Goal: Task Accomplishment & Management: Manage account settings

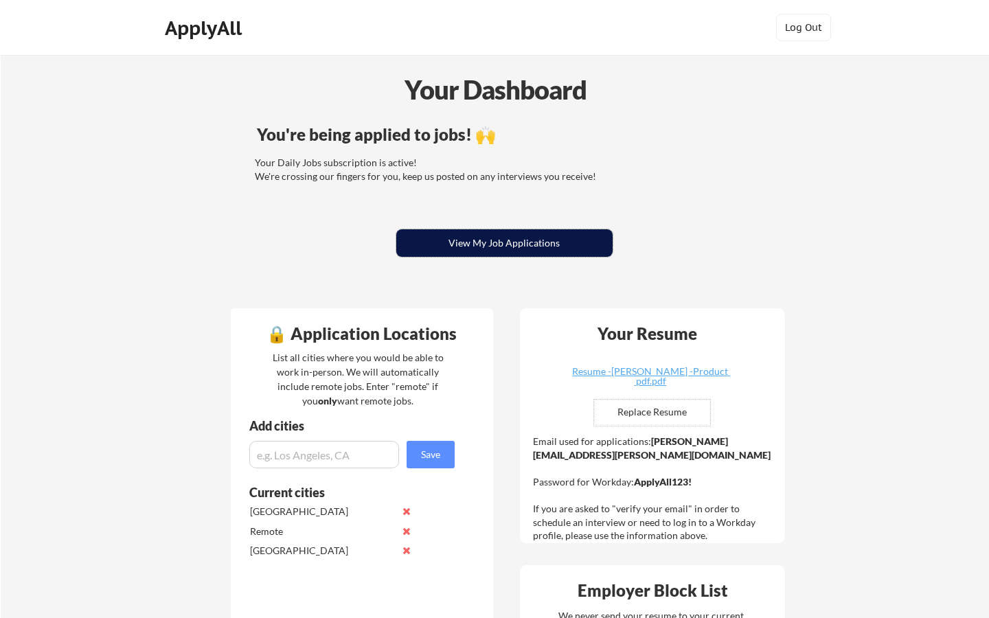
click at [540, 245] on button "View My Job Applications" at bounding box center [504, 242] width 216 height 27
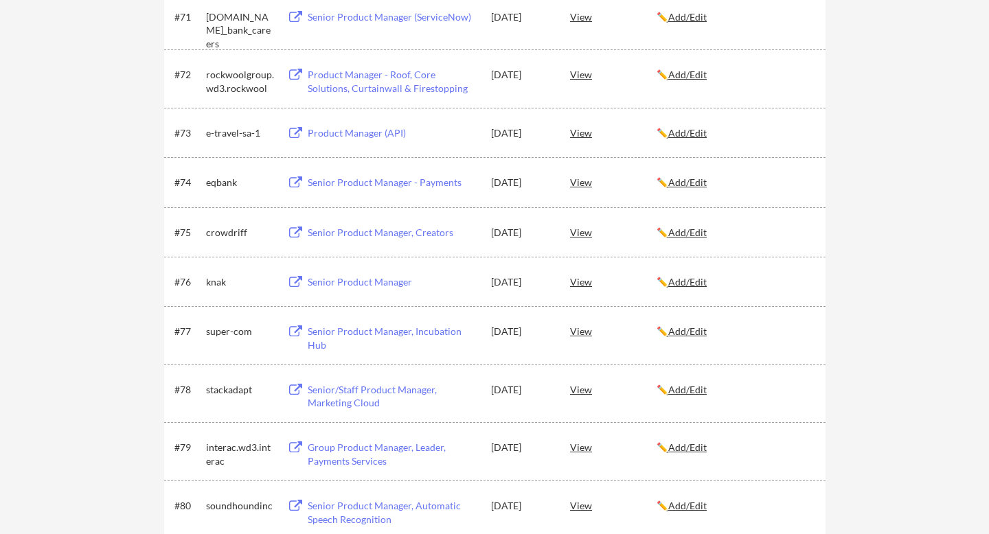
scroll to position [5037, 0]
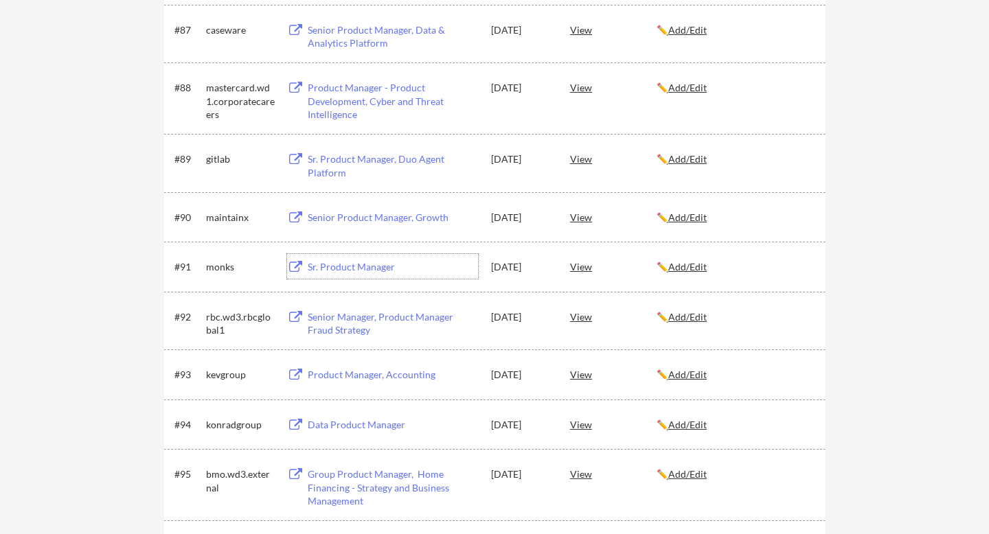
click at [360, 266] on div "Sr. Product Manager" at bounding box center [393, 267] width 170 height 14
click at [694, 266] on u "Add/Edit" at bounding box center [687, 267] width 38 height 12
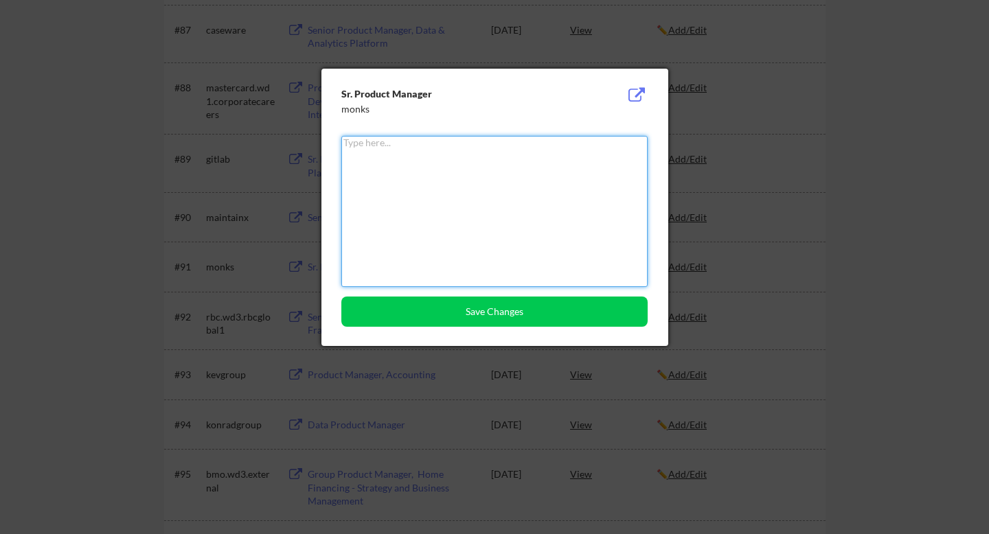
click at [793, 126] on div at bounding box center [494, 267] width 989 height 534
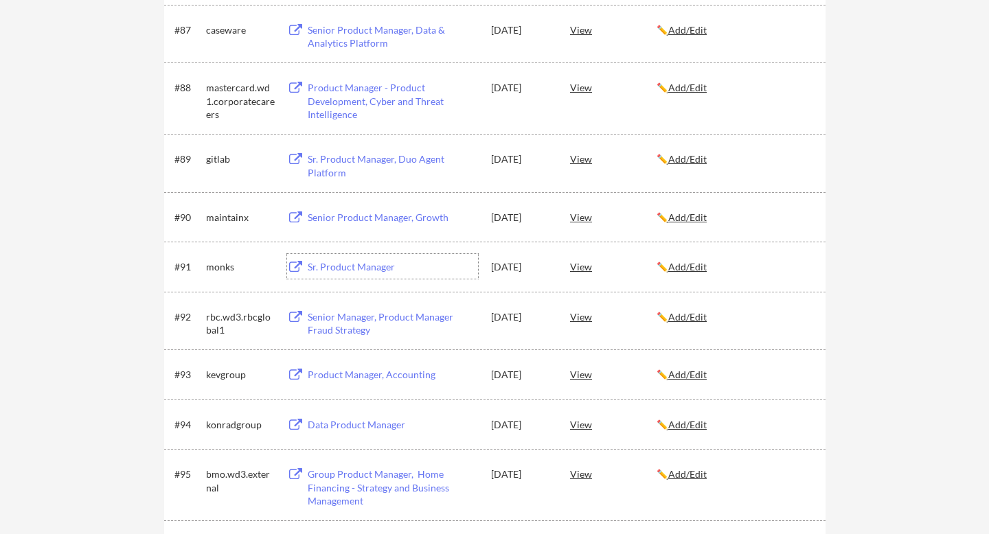
click at [328, 263] on div "Sr. Product Manager" at bounding box center [393, 267] width 170 height 14
click at [586, 266] on div "View" at bounding box center [613, 266] width 87 height 25
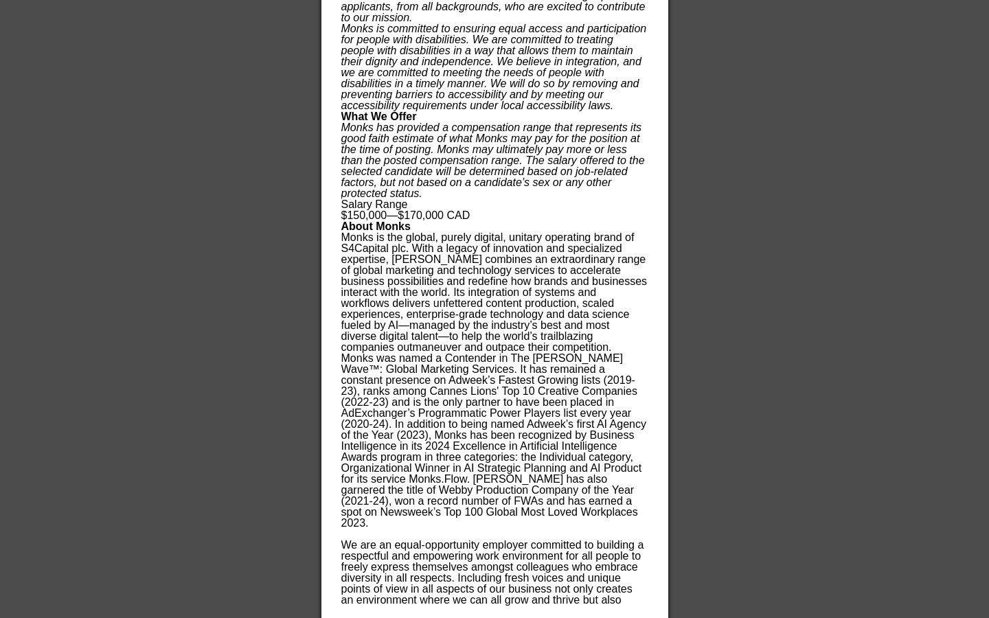
scroll to position [6649, 0]
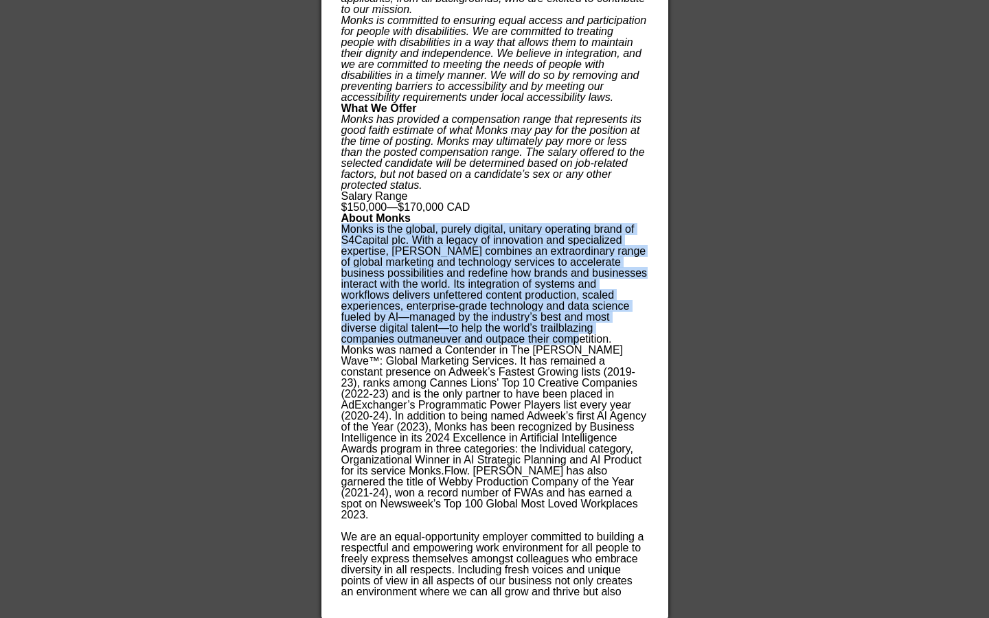
drag, startPoint x: 341, startPoint y: 217, endPoint x: 501, endPoint y: 325, distance: 193.3
click at [502, 325] on p "Monks is the global, purely digital, unitary operating brand of S4Capital plc. …" at bounding box center [494, 284] width 306 height 121
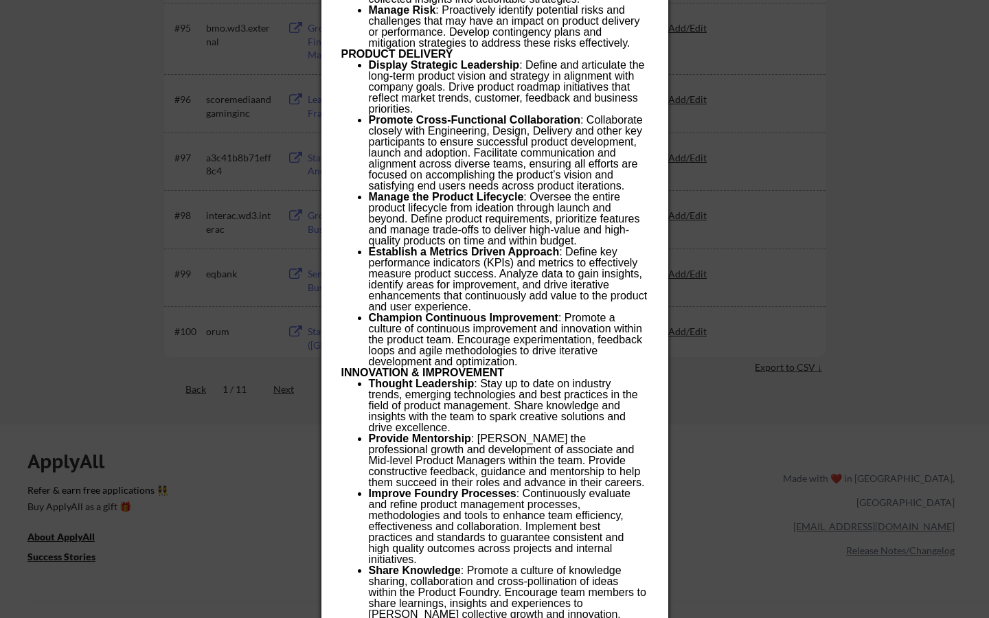
scroll to position [4138, 0]
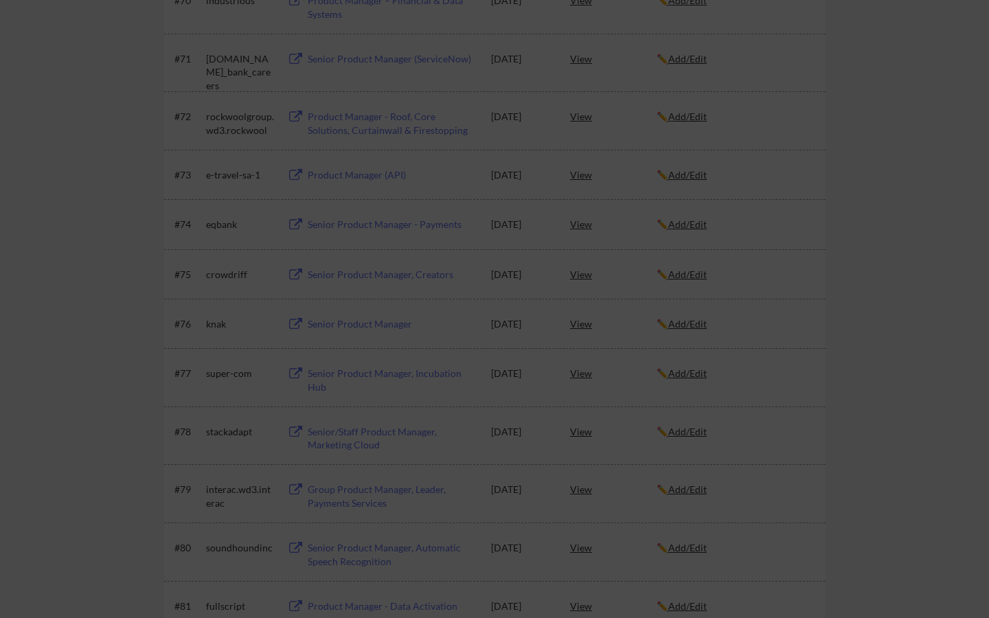
click at [150, 155] on div at bounding box center [494, 309] width 989 height 618
